Goal: Task Accomplishment & Management: Complete application form

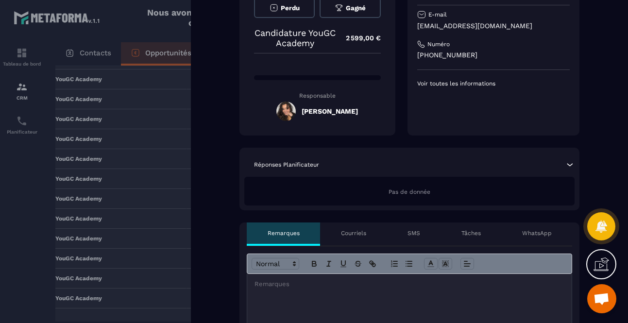
scroll to position [131, 0]
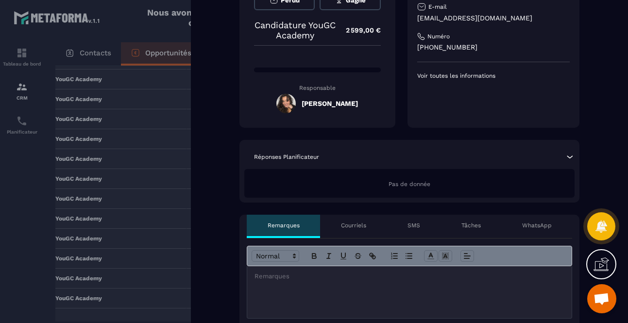
click at [374, 278] on p at bounding box center [410, 276] width 310 height 9
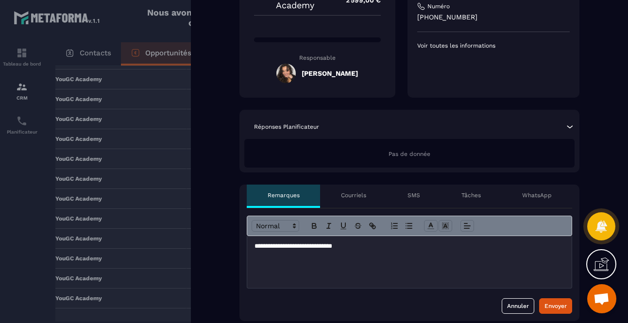
scroll to position [174, 0]
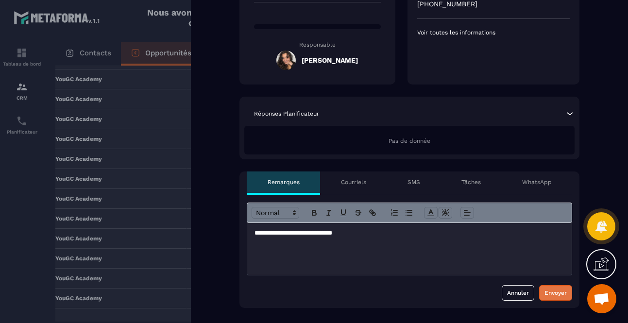
click at [558, 290] on div "Envoyer" at bounding box center [555, 293] width 22 height 10
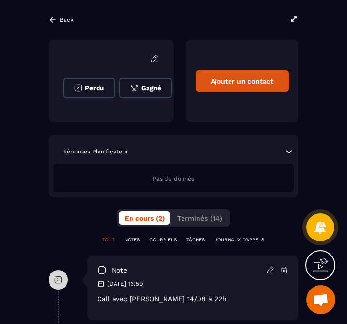
scroll to position [90, 0]
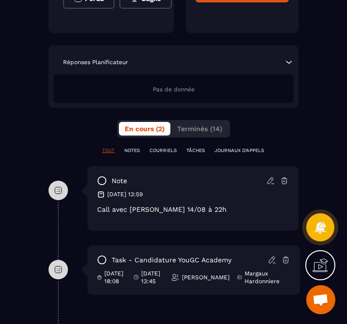
click at [277, 261] on icon at bounding box center [272, 259] width 9 height 9
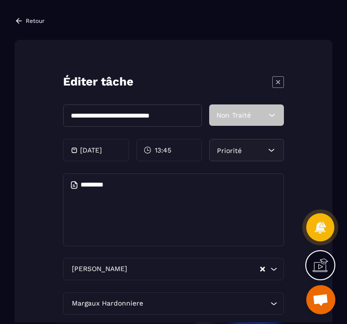
click at [20, 18] on icon "Modal window" at bounding box center [19, 20] width 9 height 9
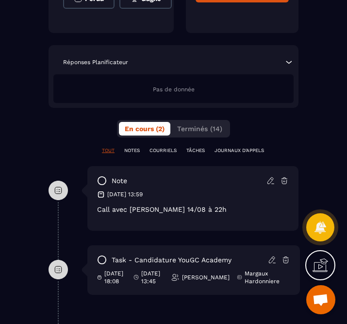
scroll to position [84, 0]
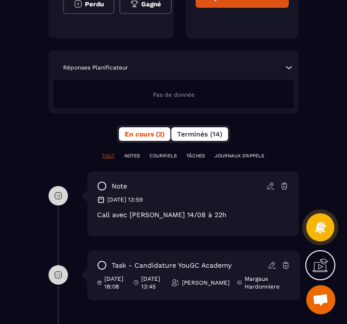
click at [226, 137] on button "Terminés (14)" at bounding box center [199, 134] width 57 height 14
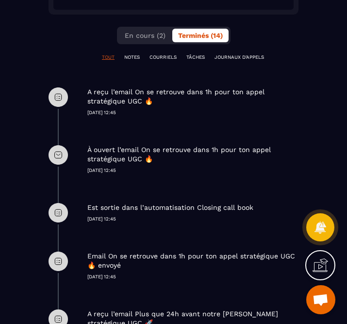
scroll to position [279, 0]
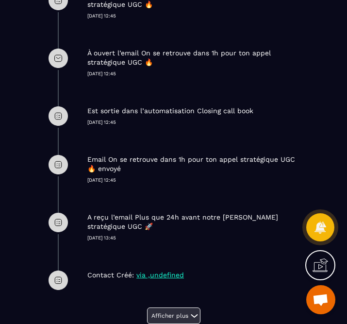
click at [171, 312] on button "Afficher plus" at bounding box center [173, 315] width 53 height 17
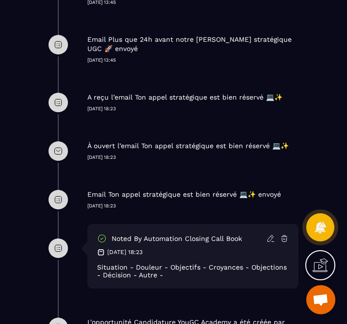
scroll to position [578, 0]
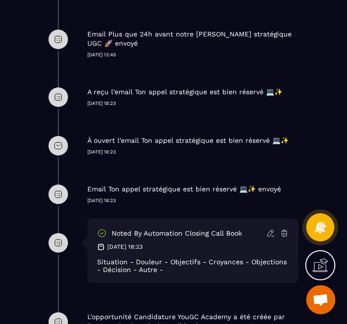
click at [104, 236] on icon at bounding box center [102, 232] width 7 height 7
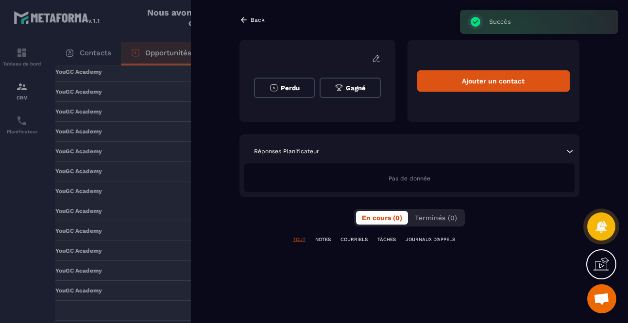
scroll to position [173, 0]
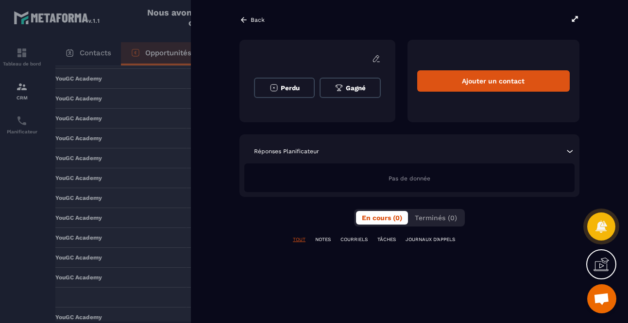
click at [246, 19] on icon at bounding box center [243, 20] width 9 height 9
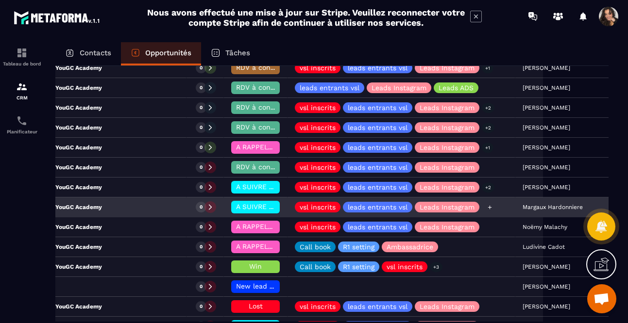
scroll to position [187, 0]
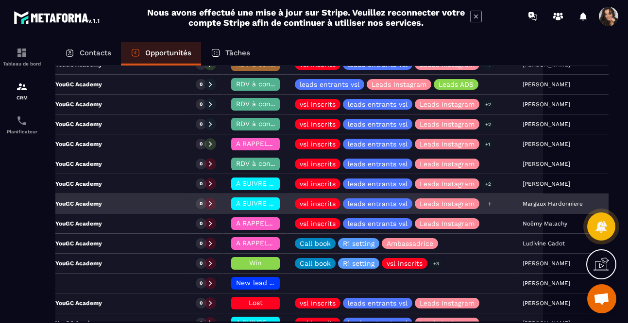
click at [449, 201] on div "vsl inscrits leads entrants vsl Leads Instagram" at bounding box center [402, 204] width 228 height 19
click at [187, 203] on div "0" at bounding box center [205, 204] width 37 height 19
